Goal: Download file/media

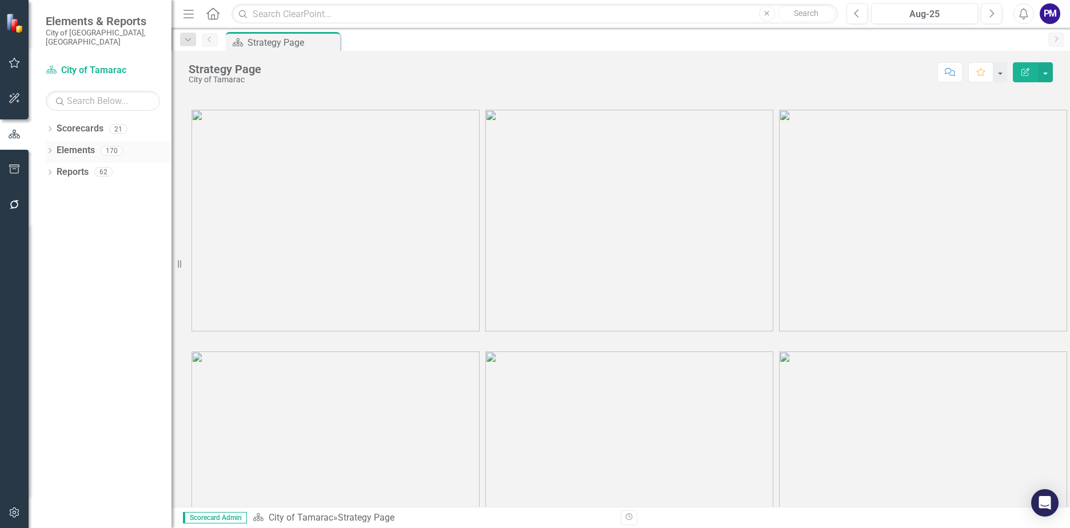
click at [85, 145] on link "Elements" at bounding box center [76, 150] width 38 height 13
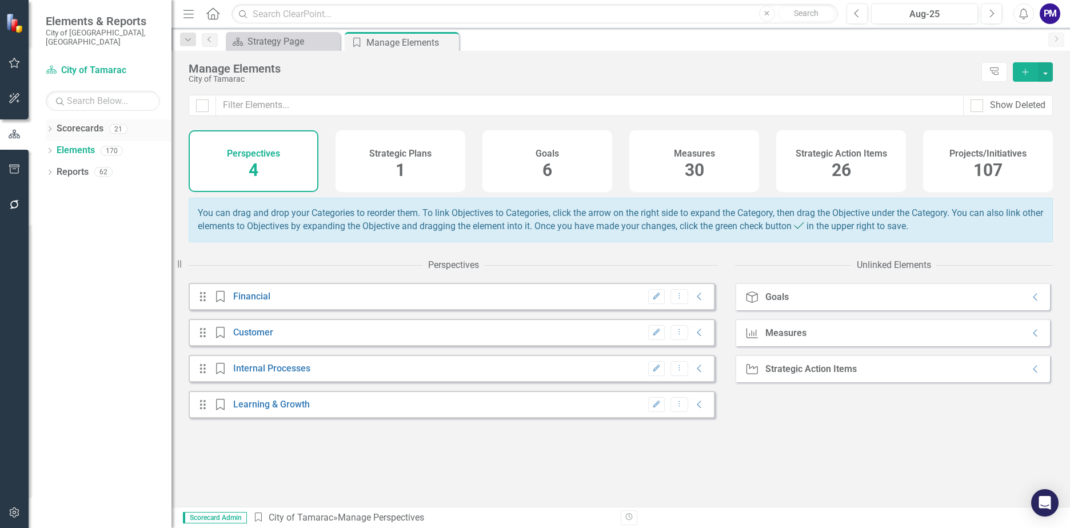
click at [83, 122] on link "Scorecards" at bounding box center [80, 128] width 47 height 13
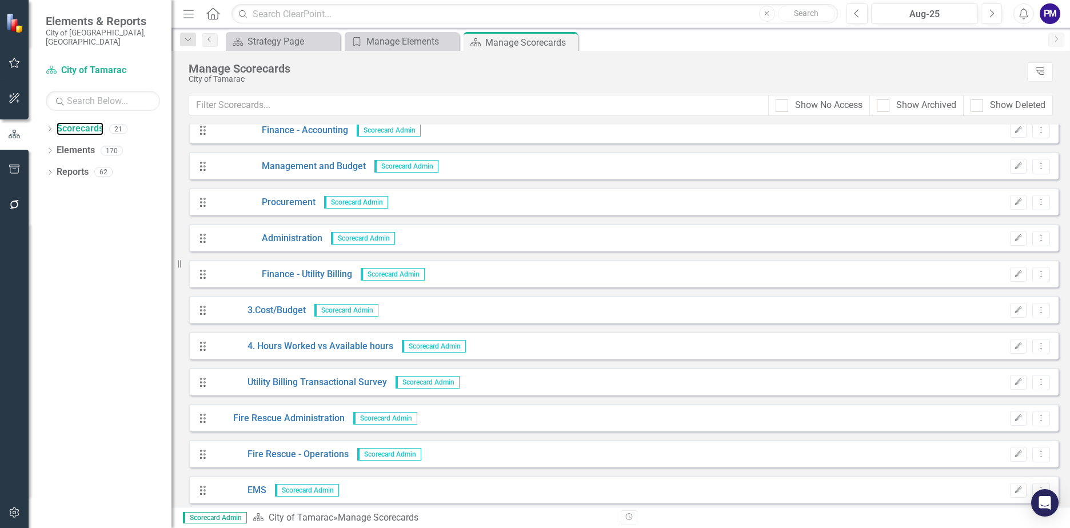
scroll to position [286, 0]
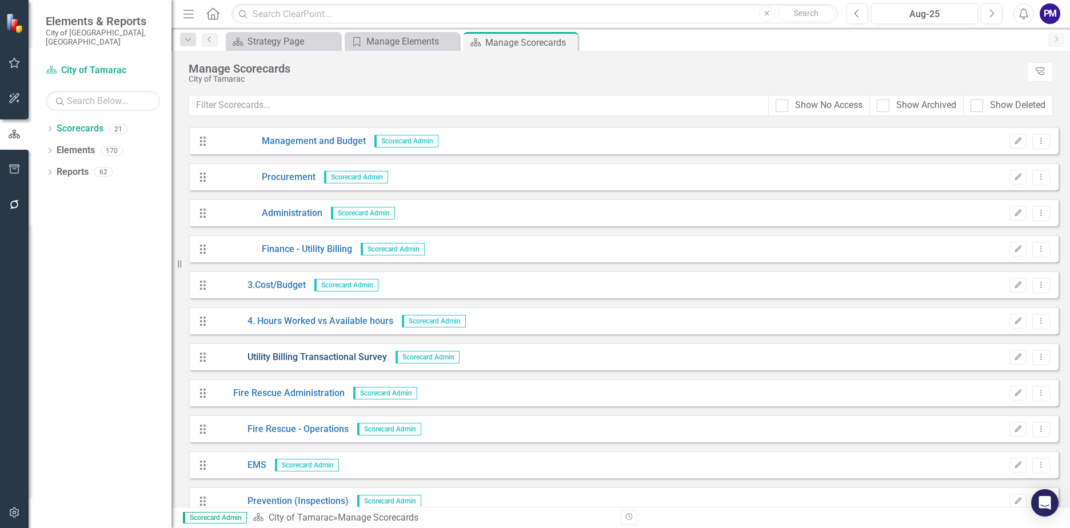
click at [354, 355] on link "Utility Billing Transactional Survey" at bounding box center [300, 357] width 174 height 13
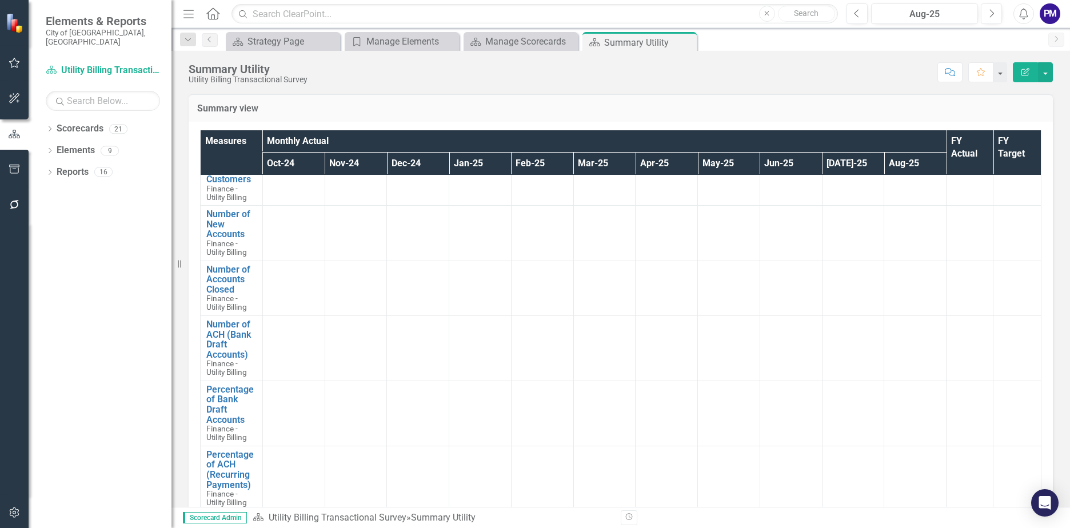
scroll to position [171, 0]
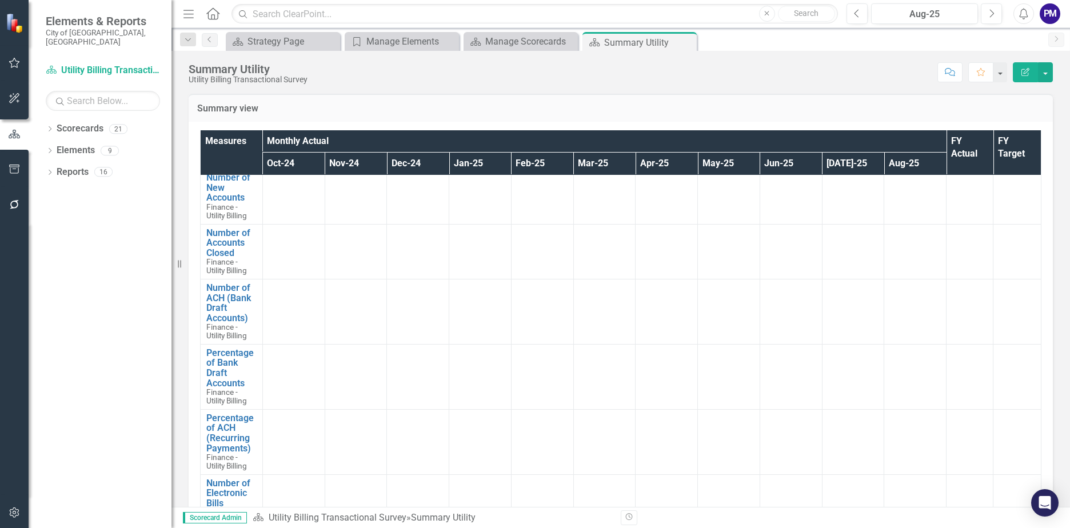
drag, startPoint x: 262, startPoint y: 155, endPoint x: 277, endPoint y: 155, distance: 15.4
click at [277, 155] on th "Oct-24" at bounding box center [293, 164] width 62 height 23
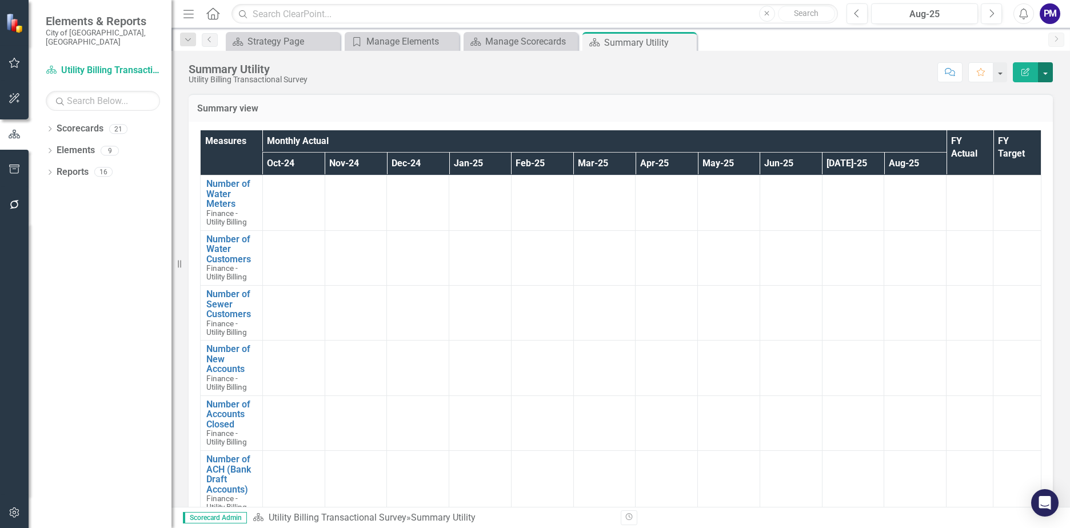
click at [1048, 71] on button "button" at bounding box center [1045, 72] width 15 height 20
click at [1026, 158] on link "PDF Export to PDF" at bounding box center [1005, 160] width 93 height 21
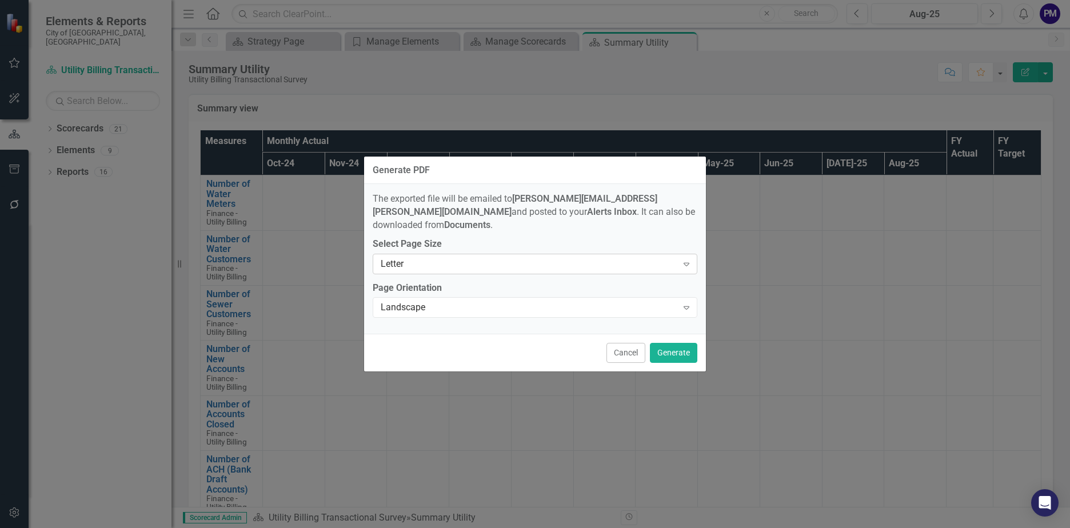
click at [620, 257] on div "Letter" at bounding box center [529, 263] width 297 height 13
click at [685, 229] on div "The exported file will be emailed to [PERSON_NAME][EMAIL_ADDRESS][PERSON_NAME][…" at bounding box center [535, 259] width 342 height 150
click at [581, 305] on div "Landscape" at bounding box center [529, 307] width 297 height 13
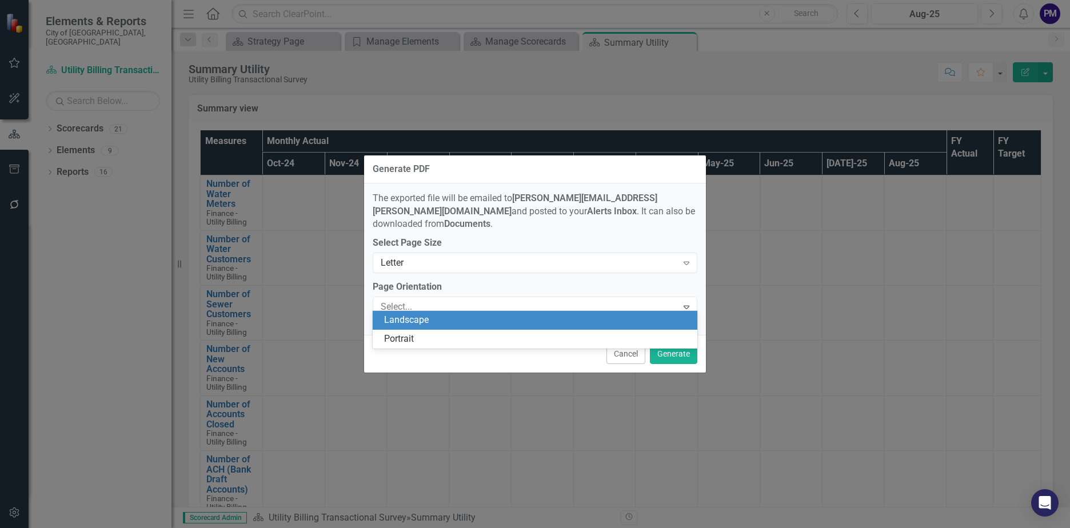
click at [689, 281] on label "Page Orientation" at bounding box center [535, 287] width 325 height 13
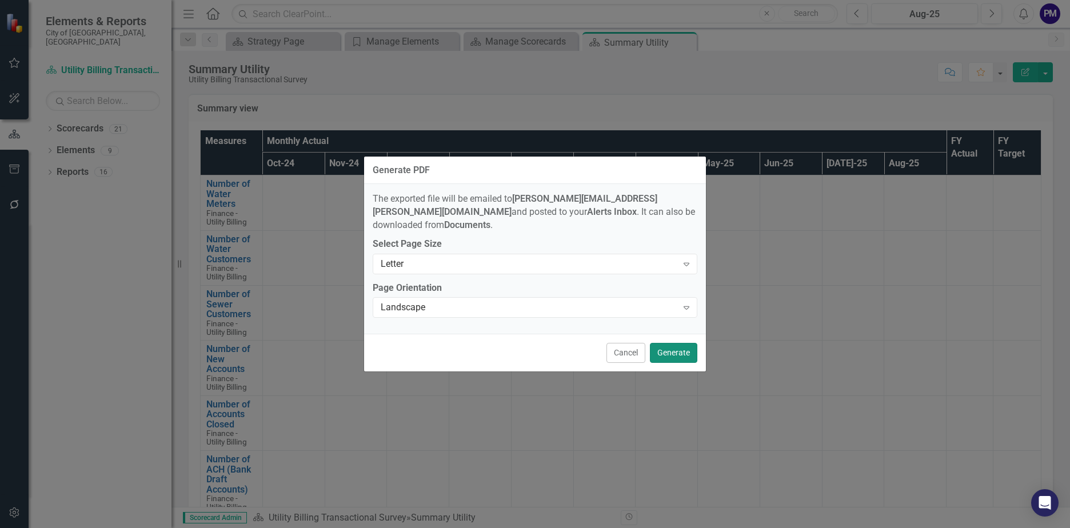
click at [678, 346] on button "Generate" at bounding box center [673, 353] width 47 height 20
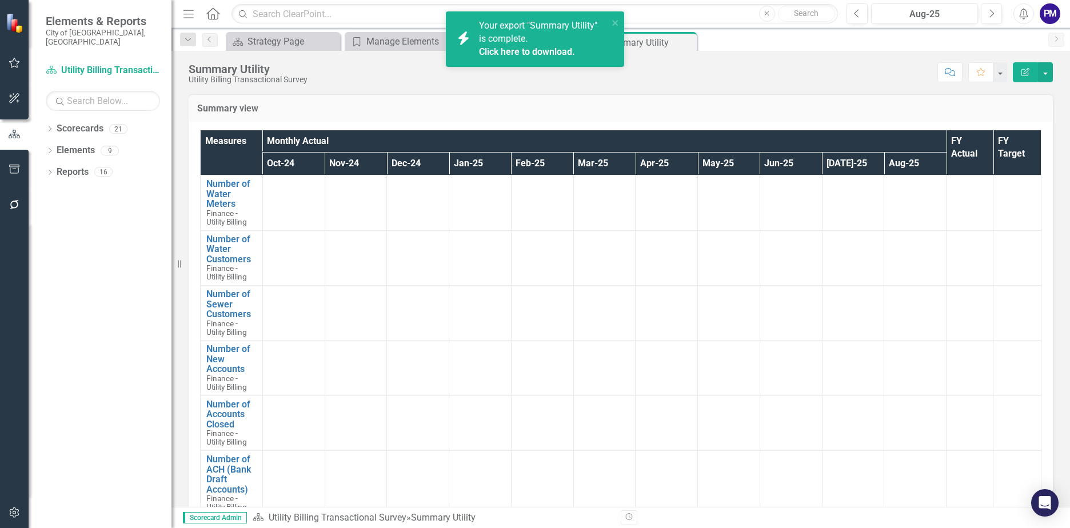
click at [512, 51] on link "Click here to download." at bounding box center [527, 51] width 96 height 11
